Goal: Check status

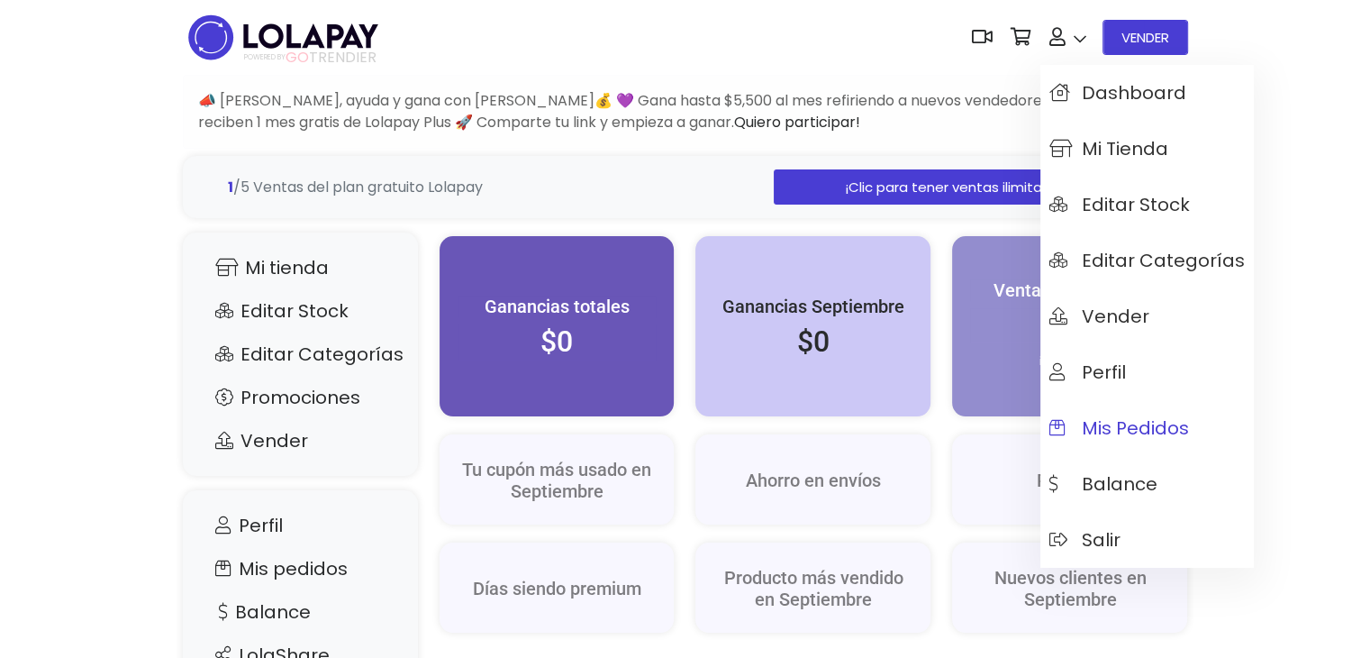
click at [1115, 425] on span "Mis pedidos" at bounding box center [1120, 428] width 140 height 20
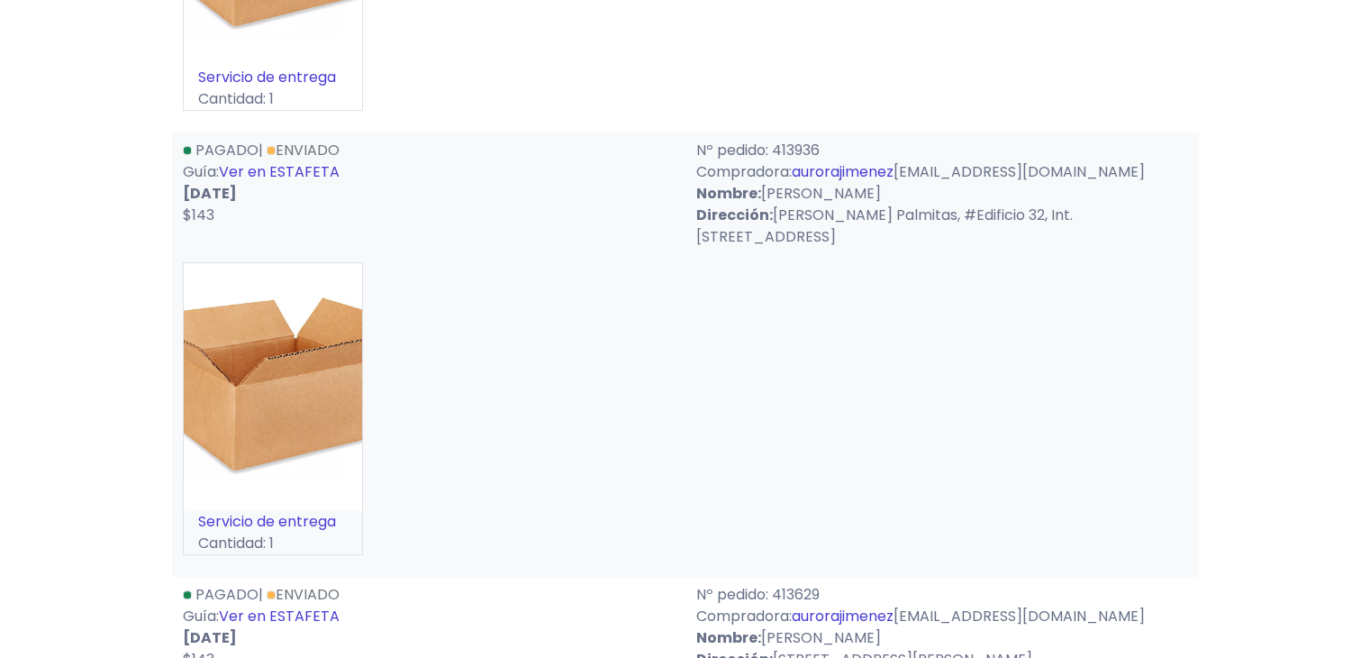
scroll to position [559, 0]
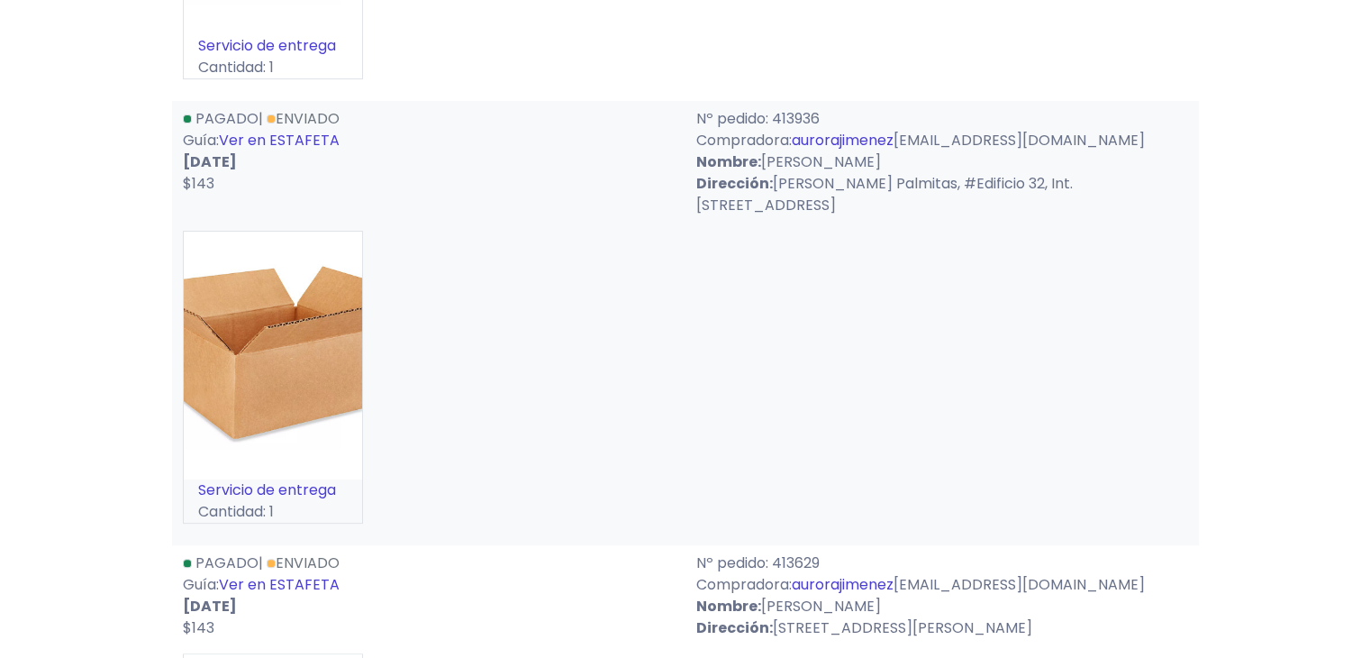
click at [311, 150] on link "Ver en ESTAFETA" at bounding box center [279, 140] width 121 height 21
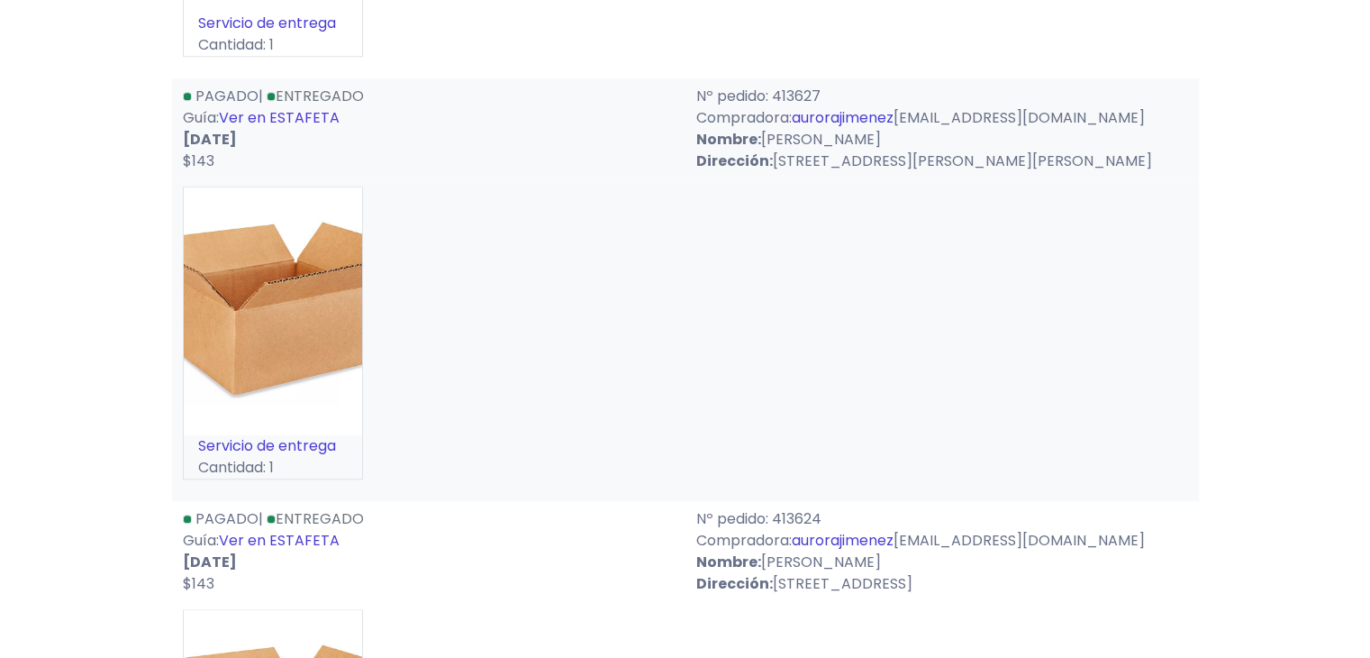
scroll to position [1694, 0]
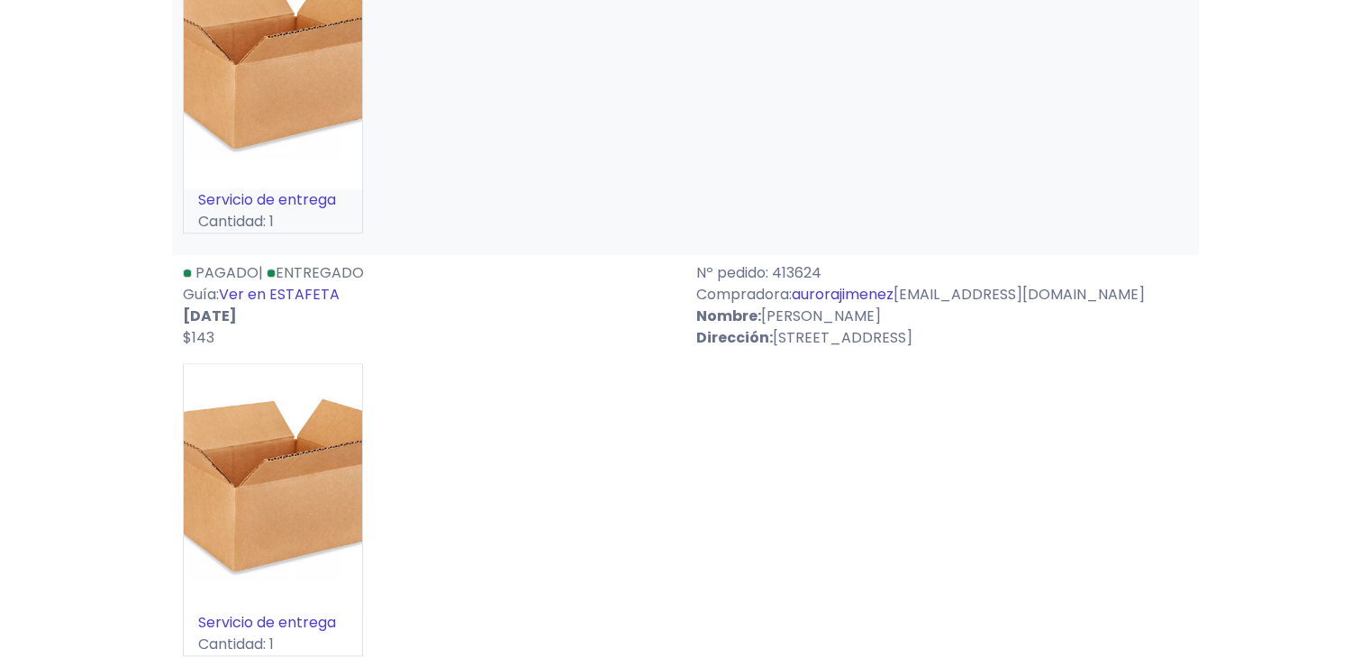
click at [306, 305] on link "Ver en ESTAFETA" at bounding box center [279, 294] width 121 height 21
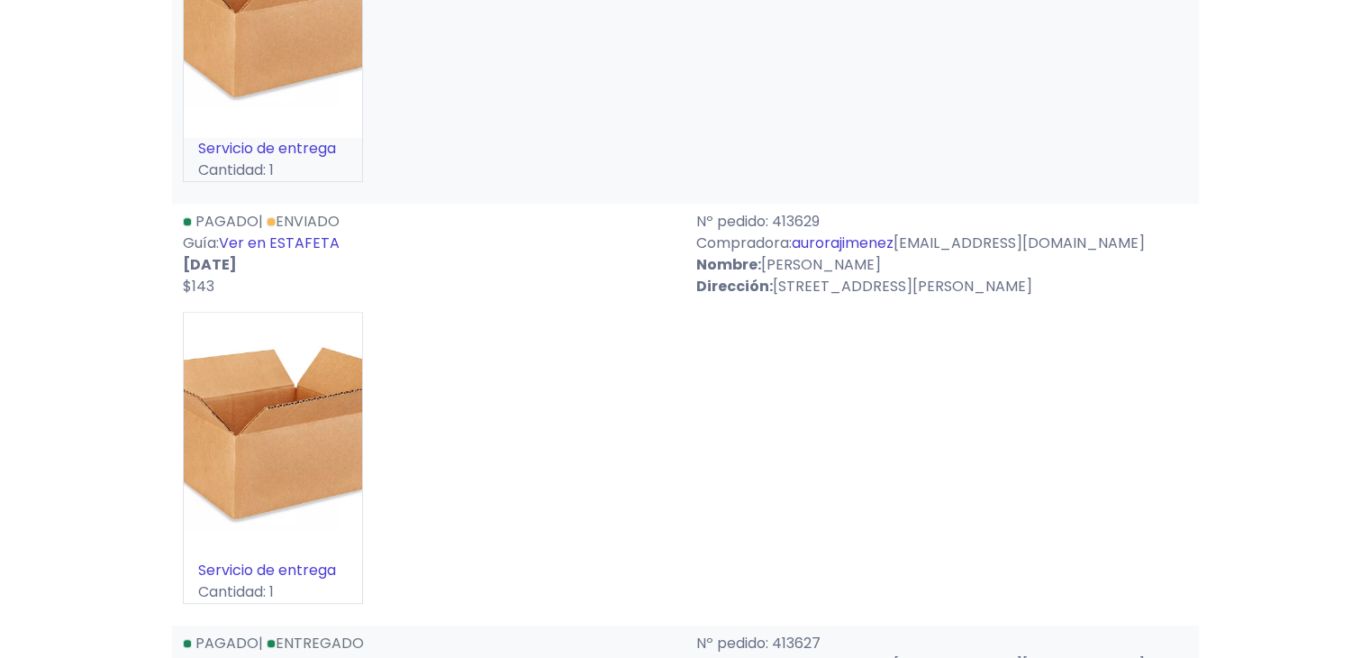
scroll to position [837, 0]
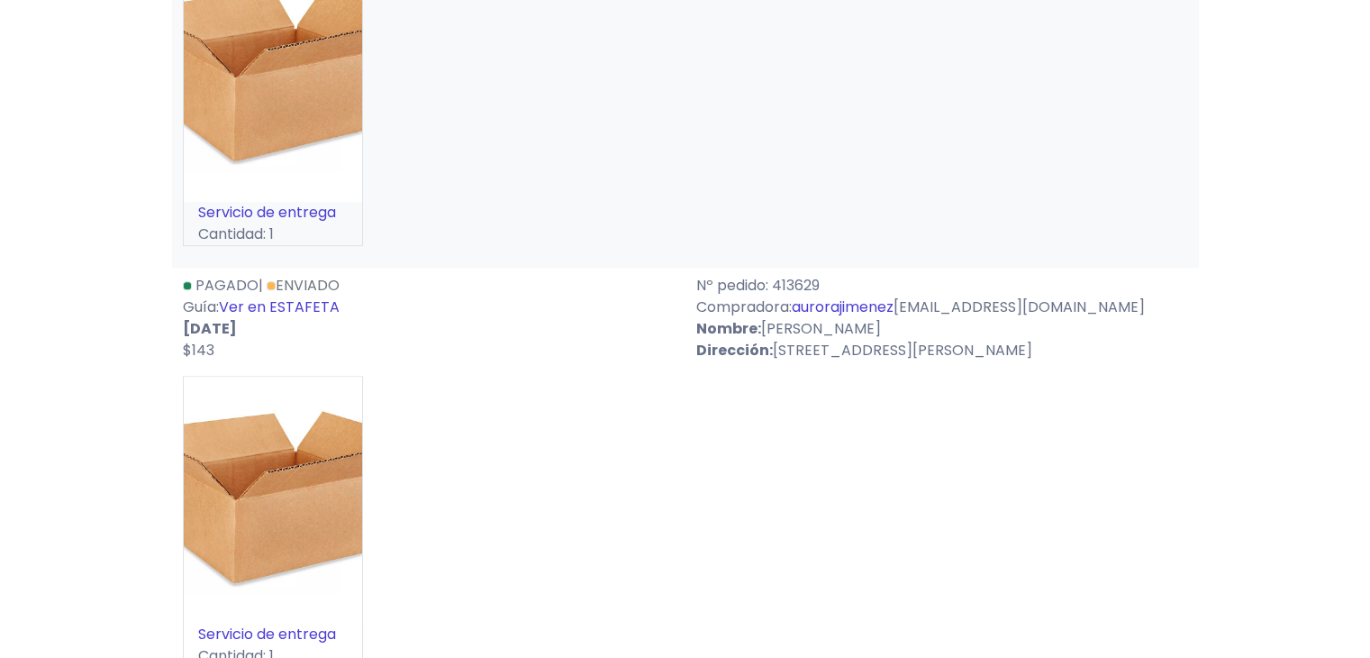
click at [310, 317] on link "Ver en ESTAFETA" at bounding box center [279, 306] width 121 height 21
